Goal: Task Accomplishment & Management: Manage account settings

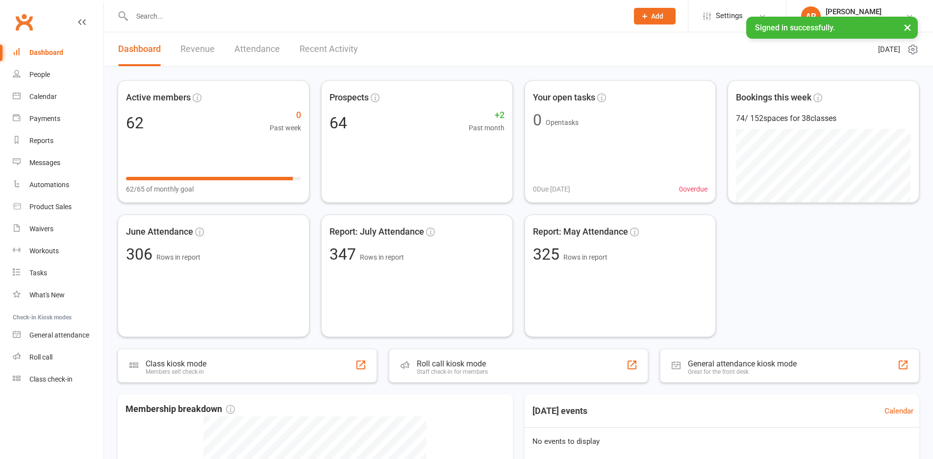
click at [303, 53] on link "Recent Activity" at bounding box center [329, 49] width 58 height 34
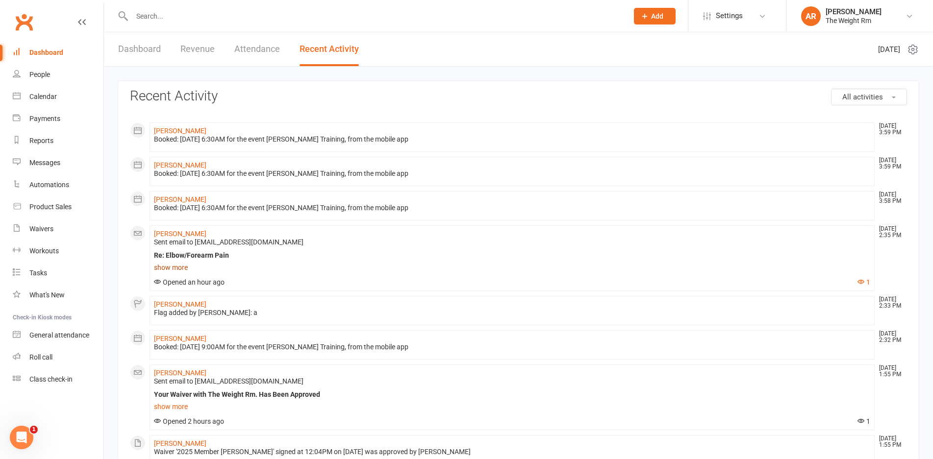
click at [179, 269] on link "show more" at bounding box center [512, 268] width 716 height 14
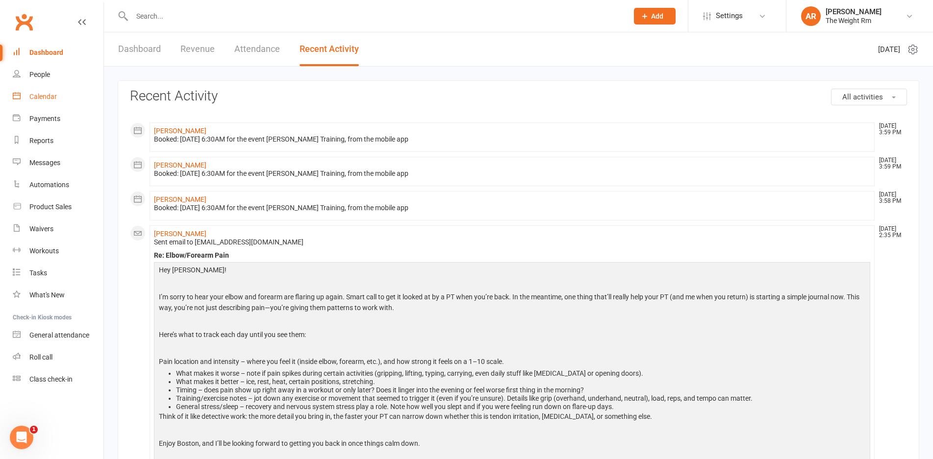
click at [50, 91] on link "Calendar" at bounding box center [58, 97] width 91 height 22
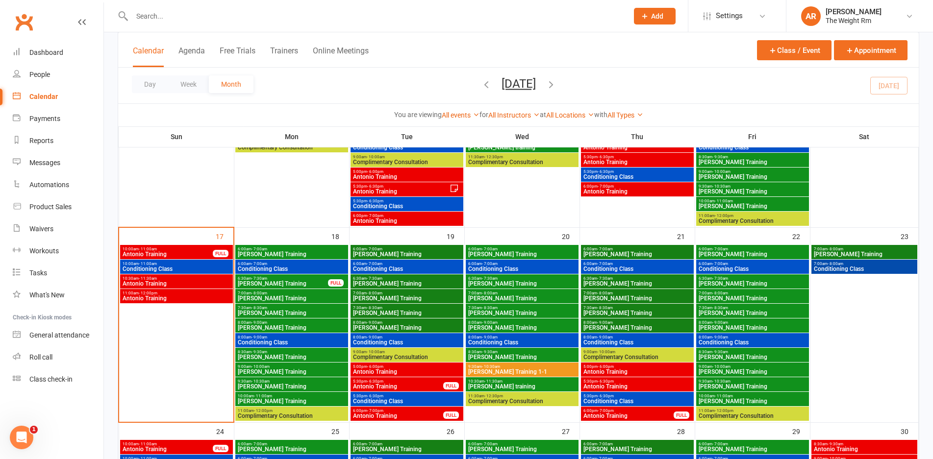
scroll to position [539, 0]
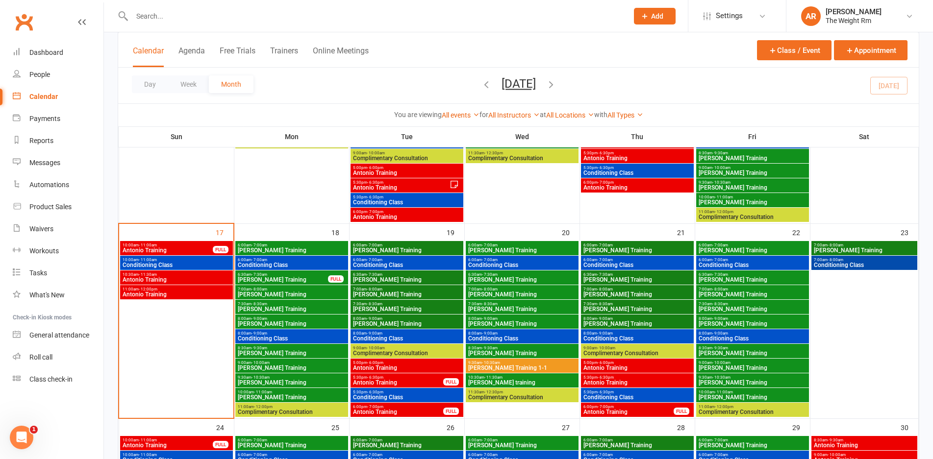
click at [179, 244] on span "10:00am - 11:00am" at bounding box center [167, 245] width 91 height 4
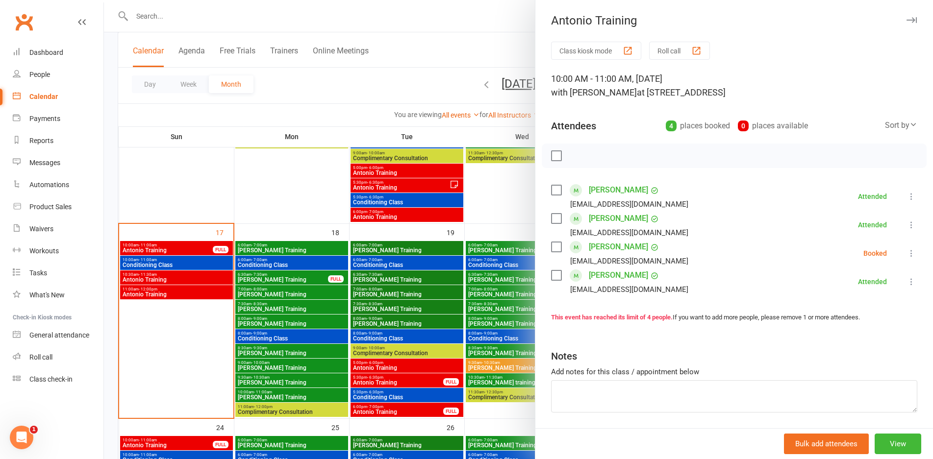
click at [906, 255] on icon at bounding box center [911, 254] width 10 height 10
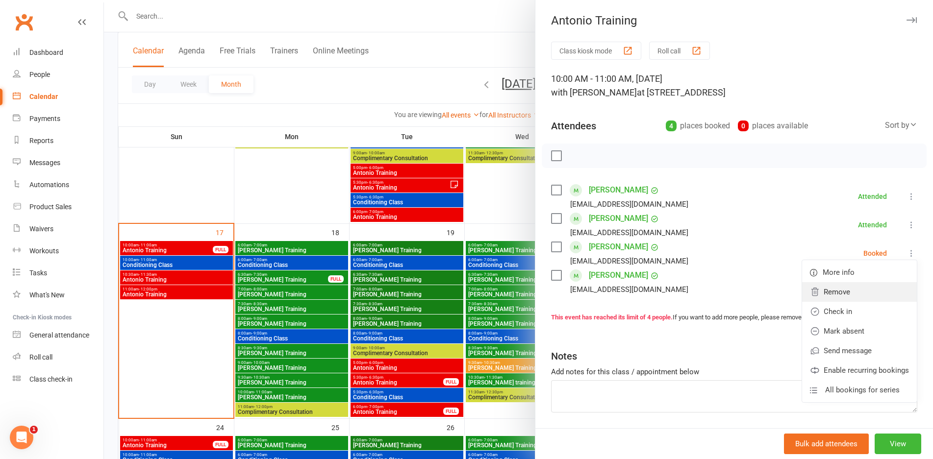
click at [868, 284] on link "Remove" at bounding box center [859, 292] width 115 height 20
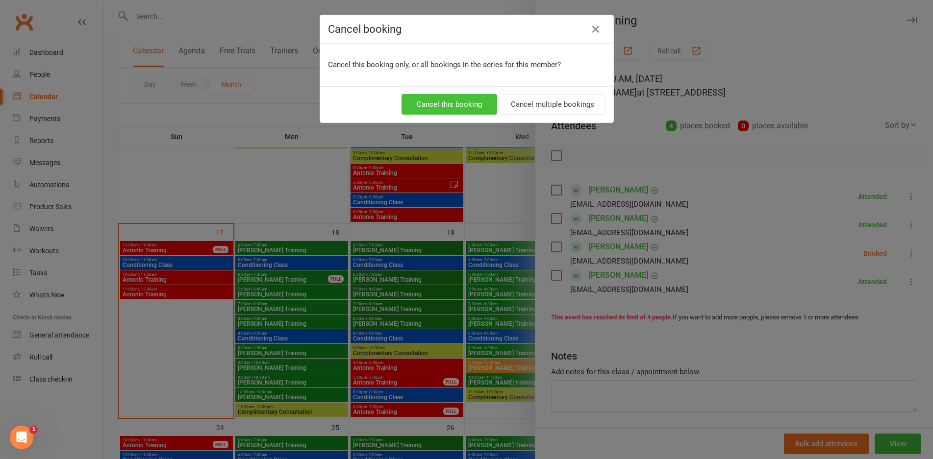
click at [441, 111] on button "Cancel this booking" at bounding box center [449, 104] width 96 height 21
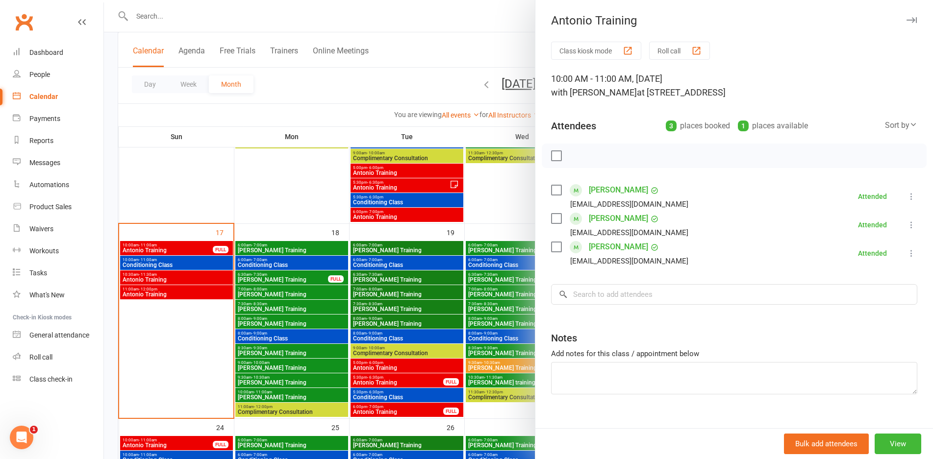
click at [212, 290] on div at bounding box center [518, 229] width 829 height 459
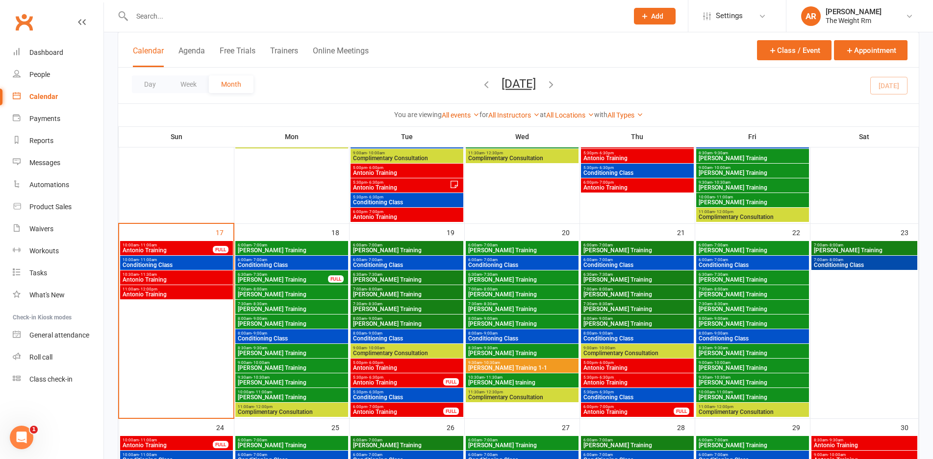
click at [255, 276] on span "- 7:30am" at bounding box center [259, 275] width 16 height 4
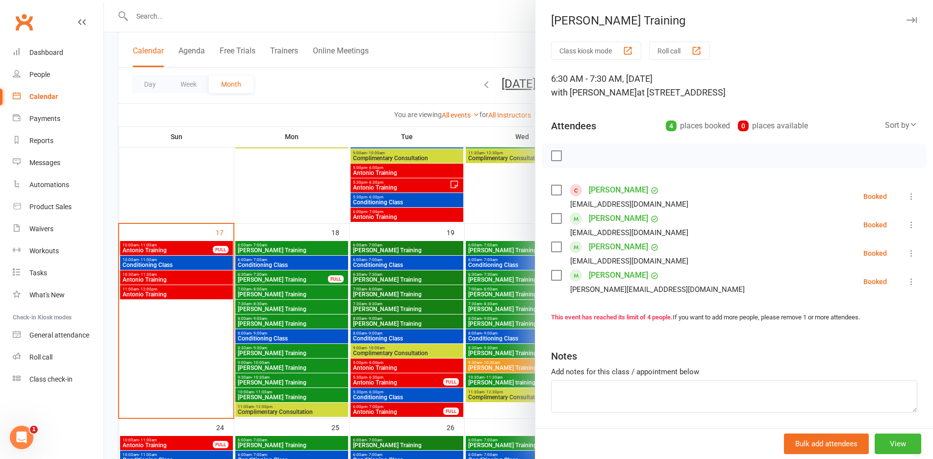
click at [255, 276] on div at bounding box center [518, 229] width 829 height 459
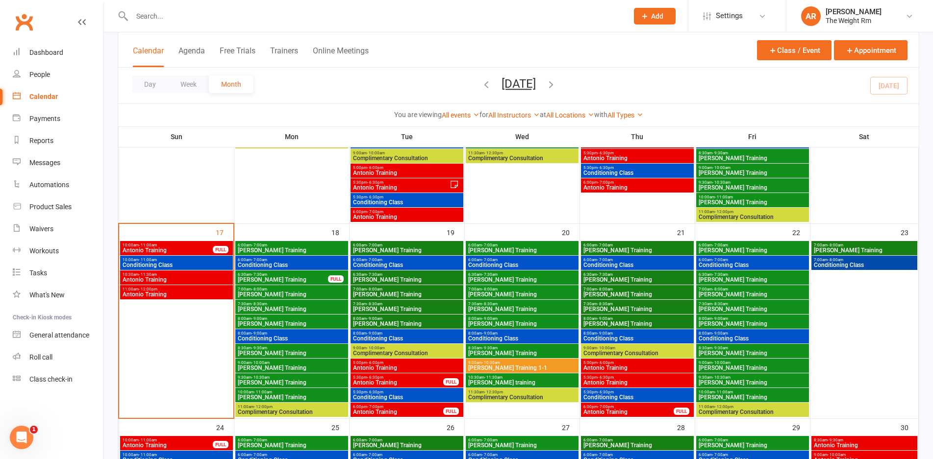
click at [308, 252] on span "[PERSON_NAME] Training" at bounding box center [291, 251] width 109 height 6
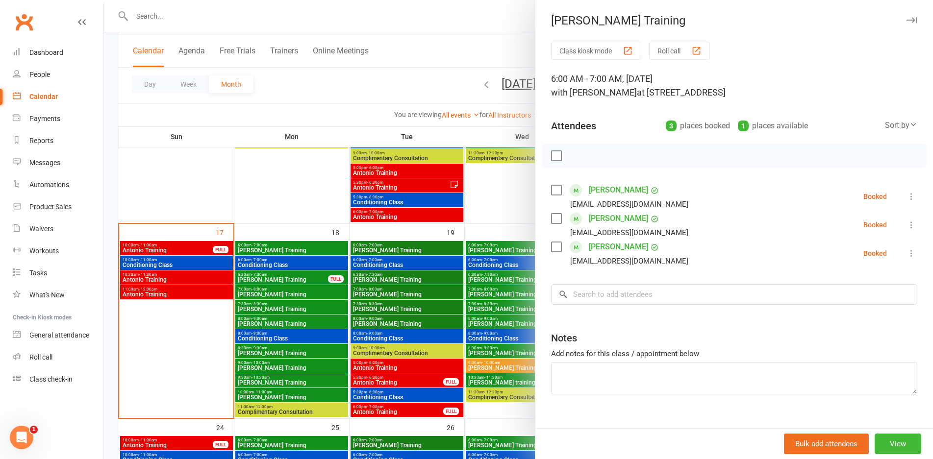
click at [308, 252] on div at bounding box center [518, 229] width 829 height 459
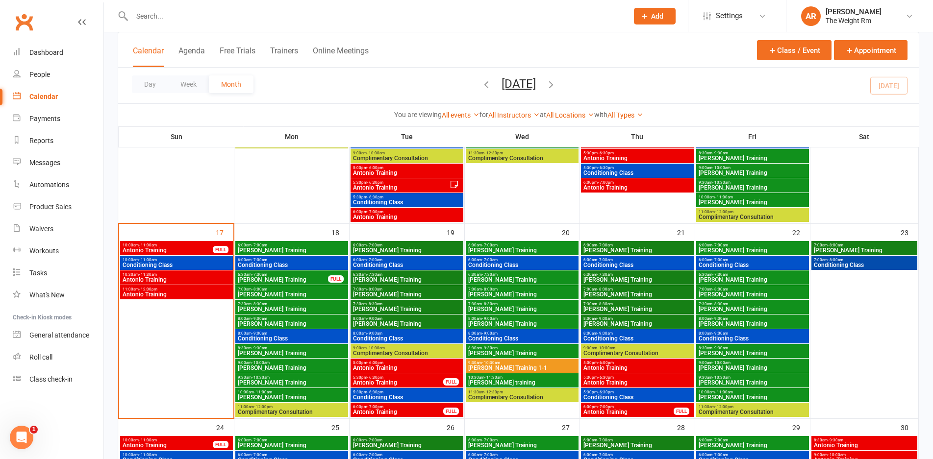
click at [311, 264] on span "Conditioning Class" at bounding box center [291, 265] width 109 height 6
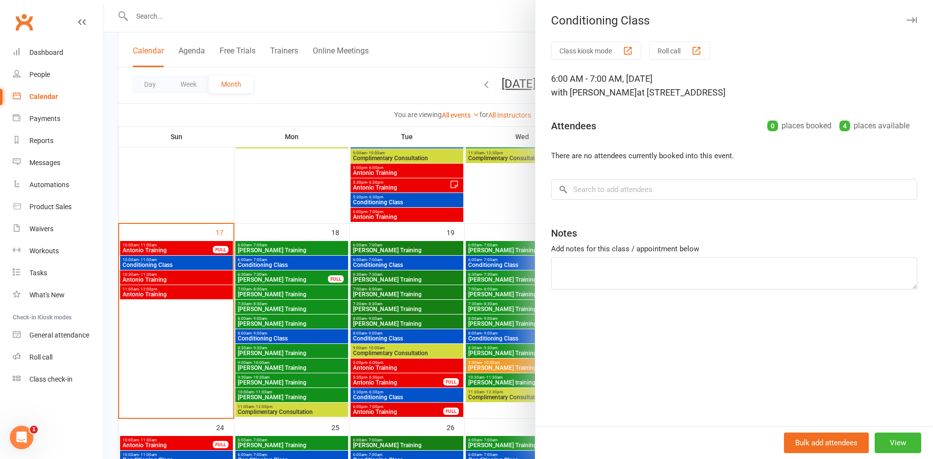
click at [311, 264] on div at bounding box center [518, 229] width 829 height 459
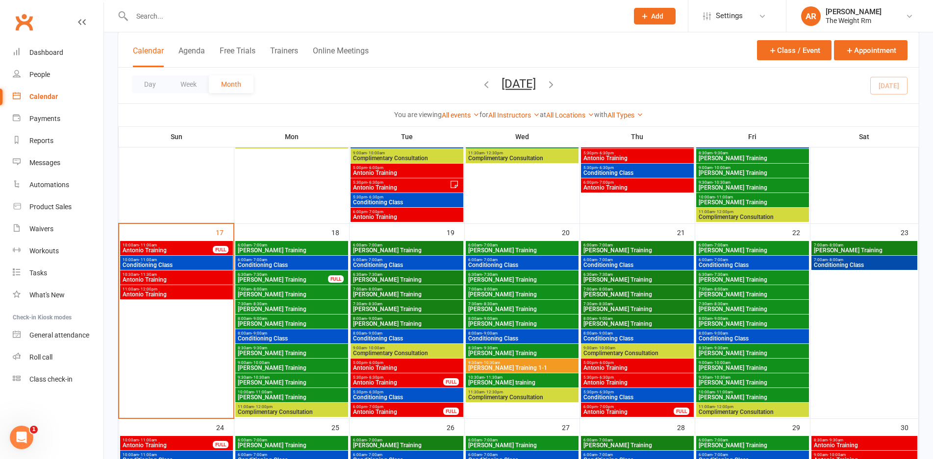
click at [391, 369] on span "Antonio Training" at bounding box center [406, 368] width 109 height 6
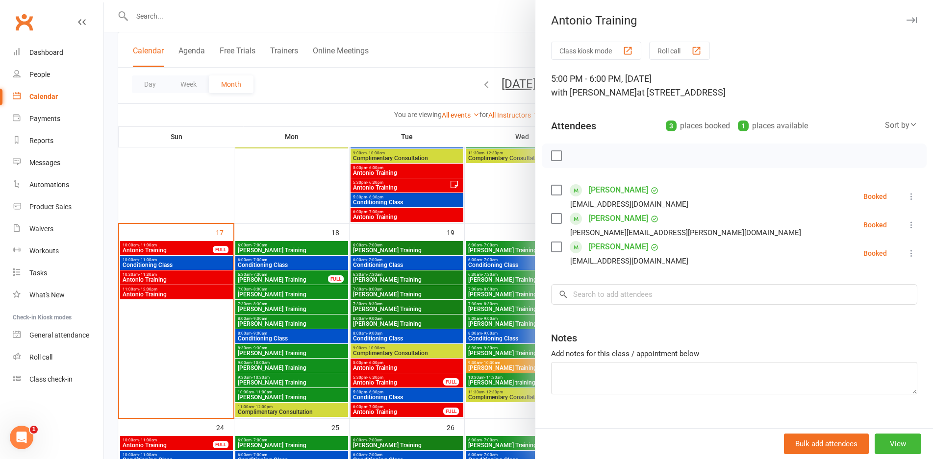
click at [391, 369] on div at bounding box center [518, 229] width 829 height 459
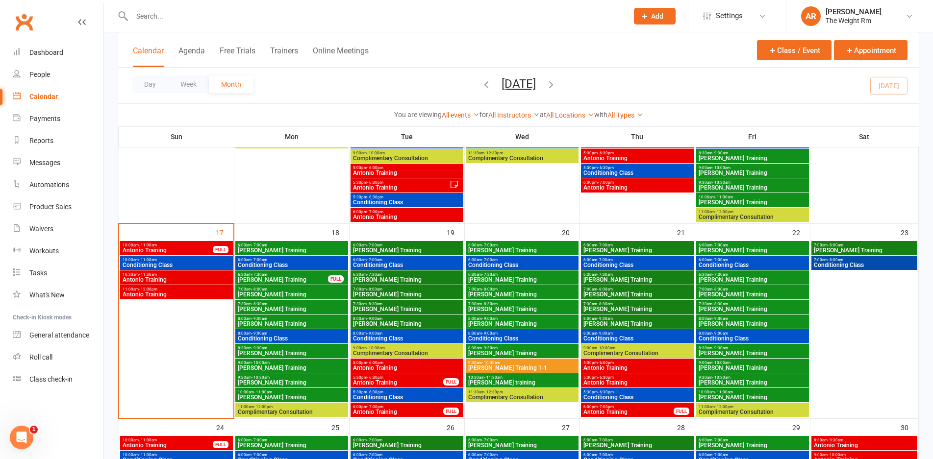
click at [394, 381] on span "Antonio Training" at bounding box center [397, 383] width 91 height 6
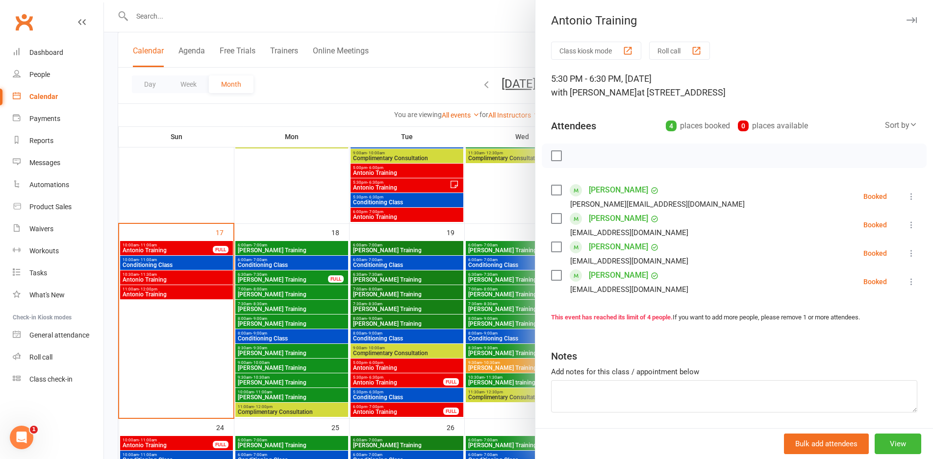
click at [394, 381] on div at bounding box center [518, 229] width 829 height 459
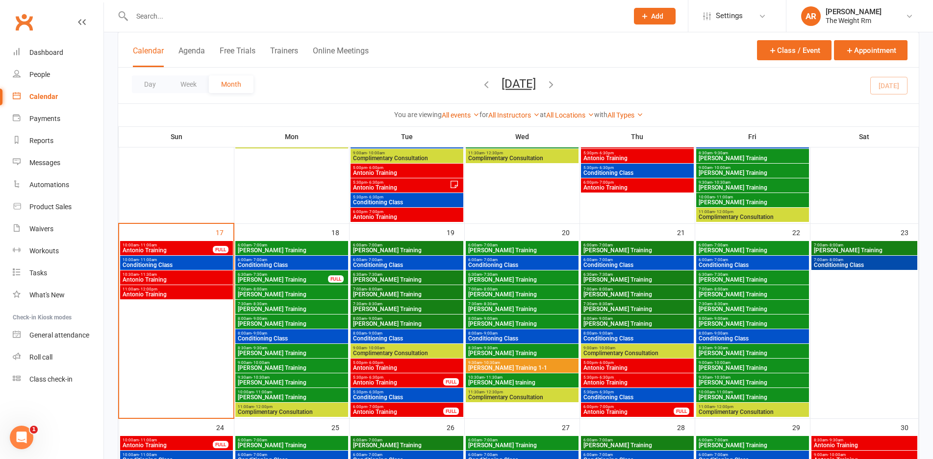
click at [620, 365] on span "Antonio Training" at bounding box center [637, 368] width 109 height 6
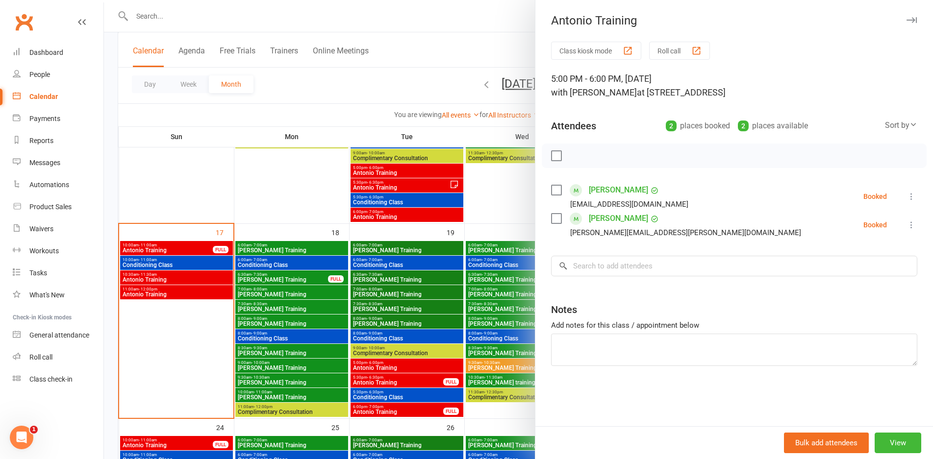
click at [441, 363] on div at bounding box center [518, 229] width 829 height 459
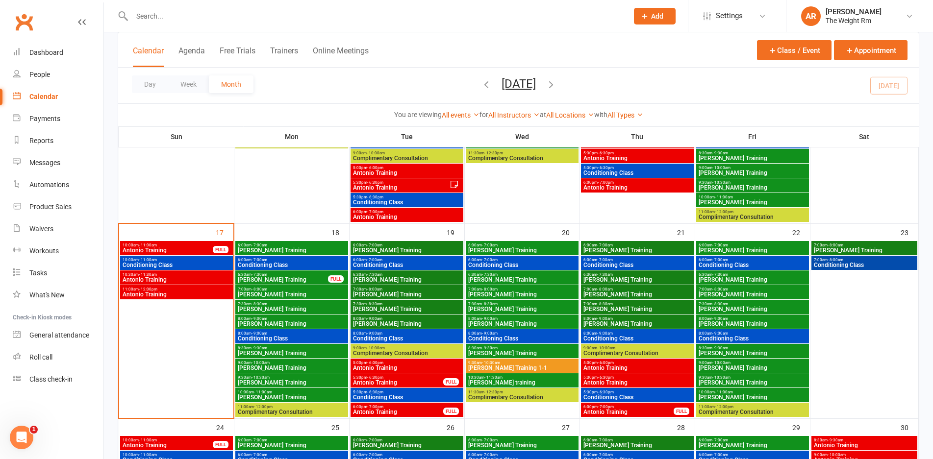
click at [590, 381] on span "Antonio Training" at bounding box center [637, 383] width 109 height 6
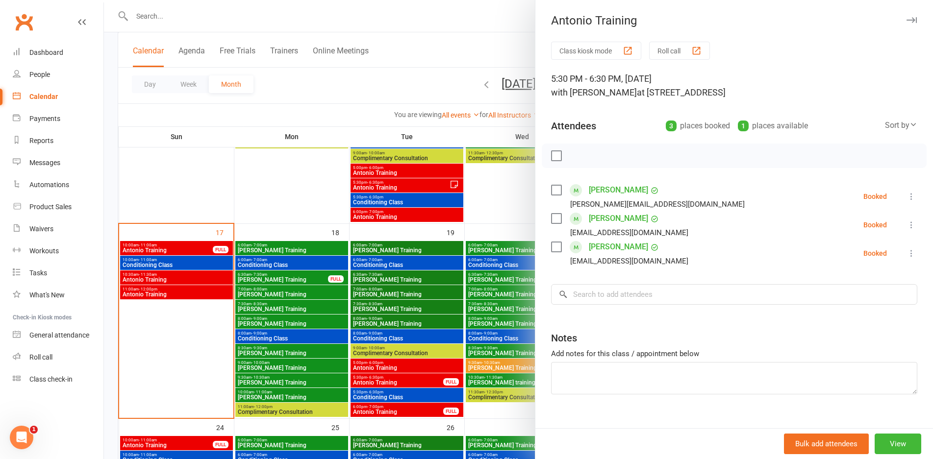
click at [351, 350] on div at bounding box center [518, 229] width 829 height 459
